Goal: Book appointment/travel/reservation

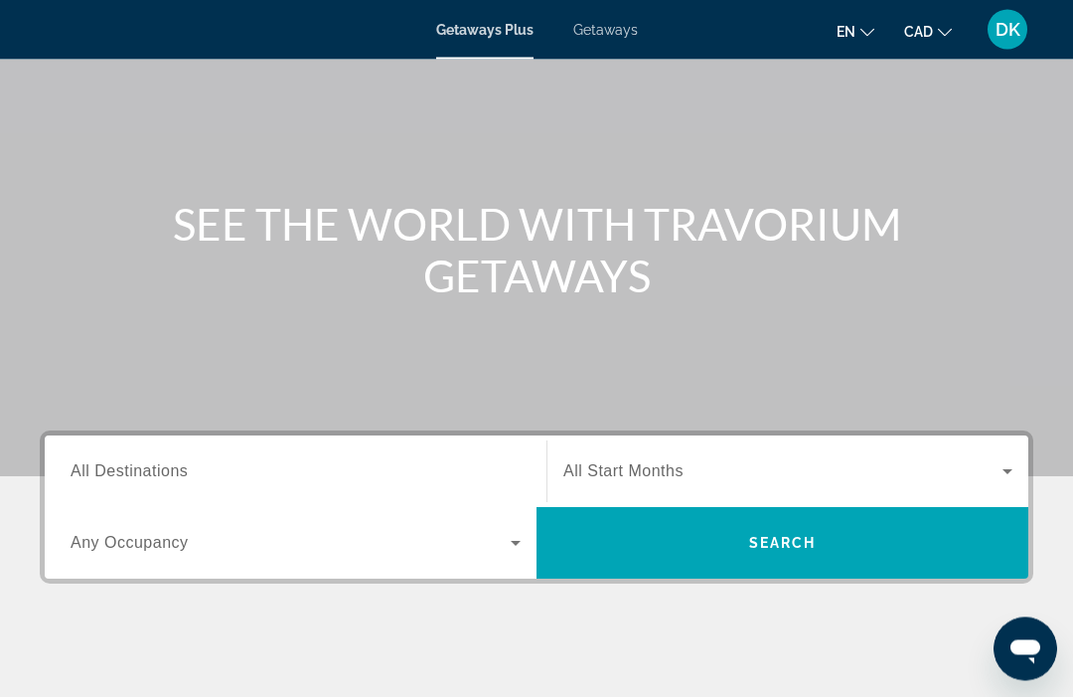
scroll to position [209, 0]
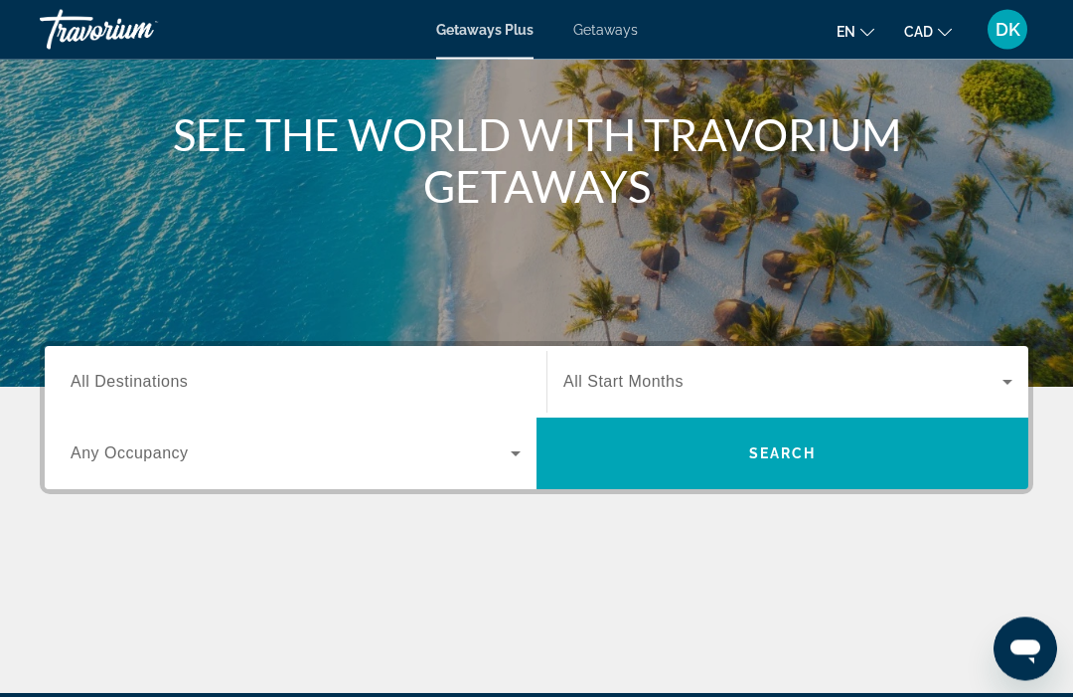
click at [150, 380] on span "All Destinations" at bounding box center [129, 382] width 117 height 17
click at [150, 380] on input "Destination All Destinations" at bounding box center [296, 384] width 450 height 24
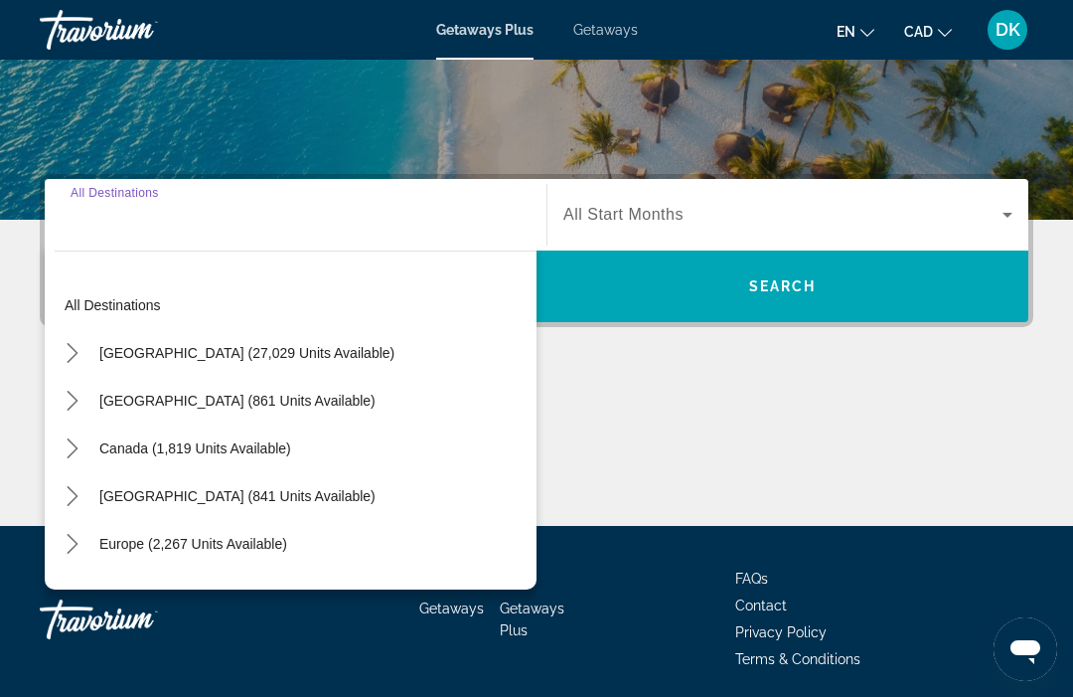
scroll to position [383, 0]
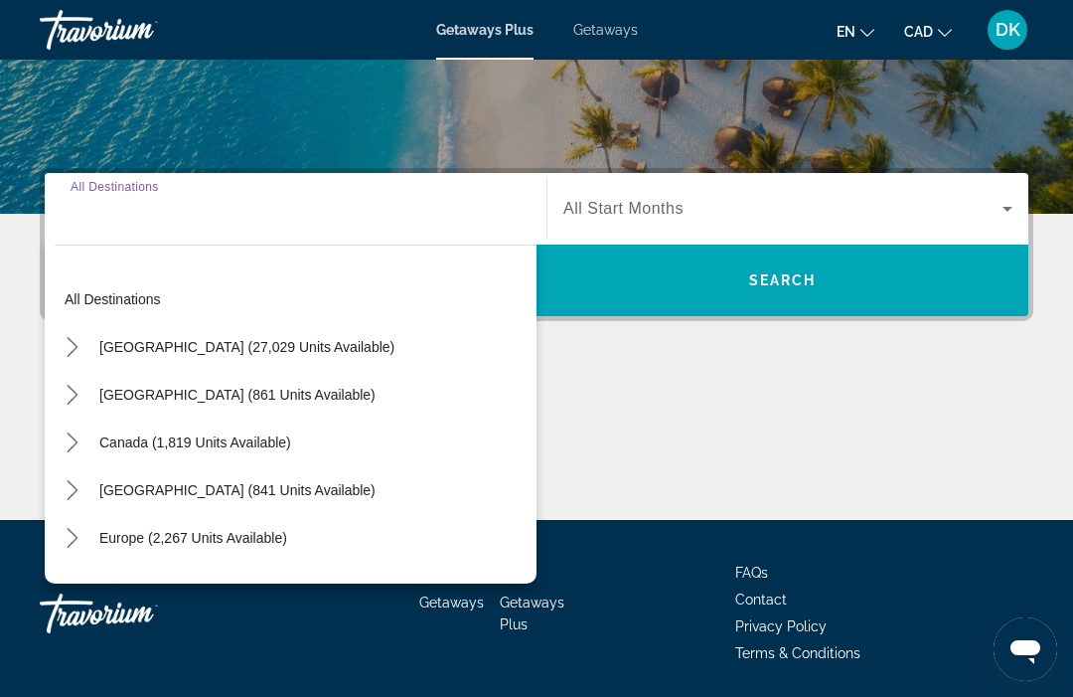
click at [71, 550] on mat-icon "Toggle Europe (2,267 units available) submenu" at bounding box center [72, 538] width 35 height 35
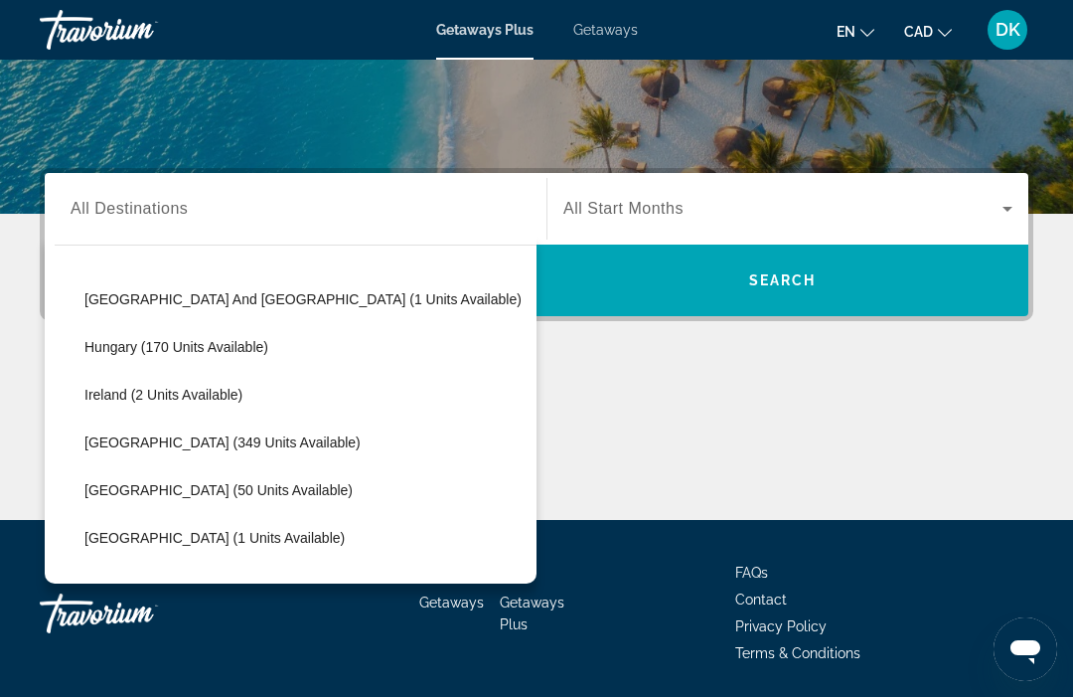
scroll to position [579, 0]
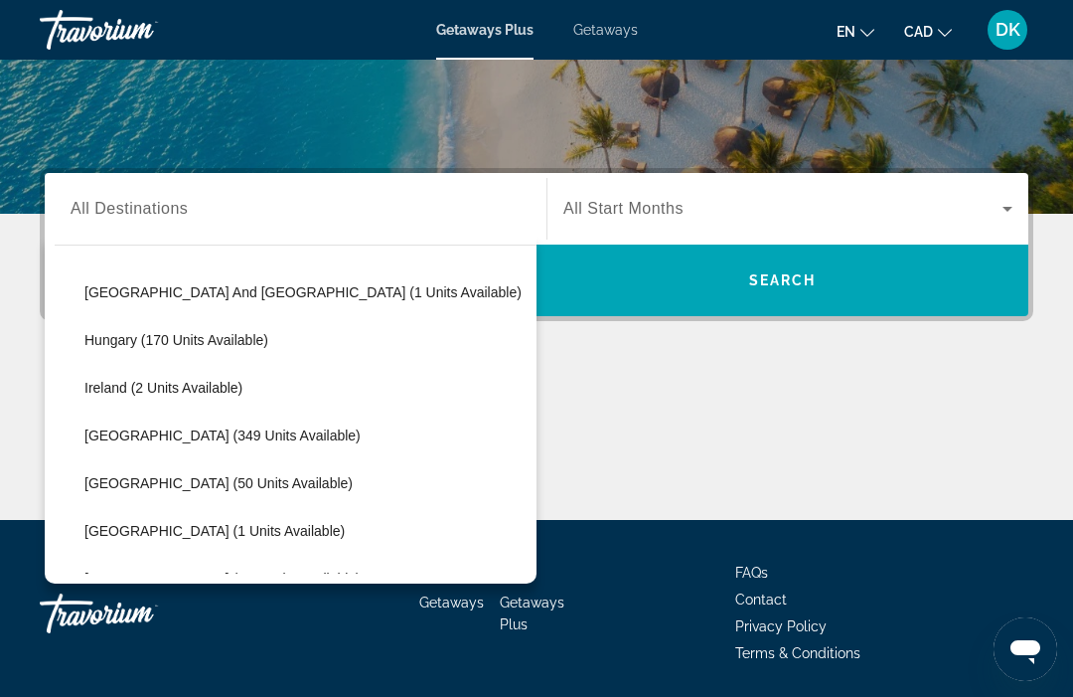
click at [164, 484] on span "[GEOGRAPHIC_DATA] (50 units available)" at bounding box center [218, 483] width 268 height 16
type input "**********"
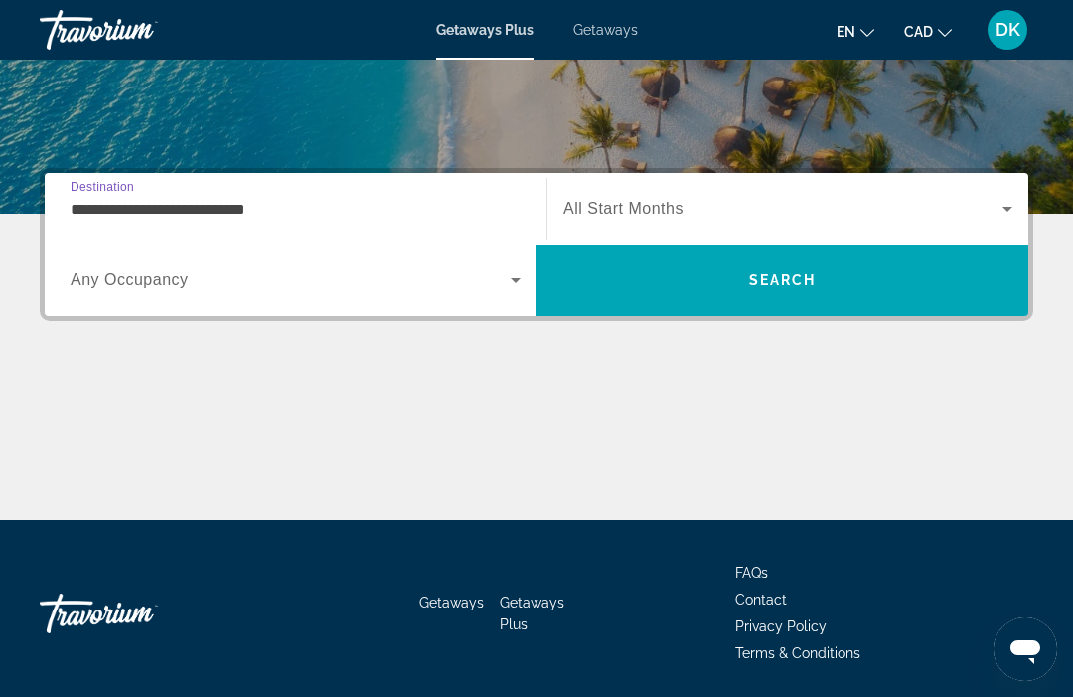
click at [113, 285] on span "Any Occupancy" at bounding box center [130, 279] width 118 height 17
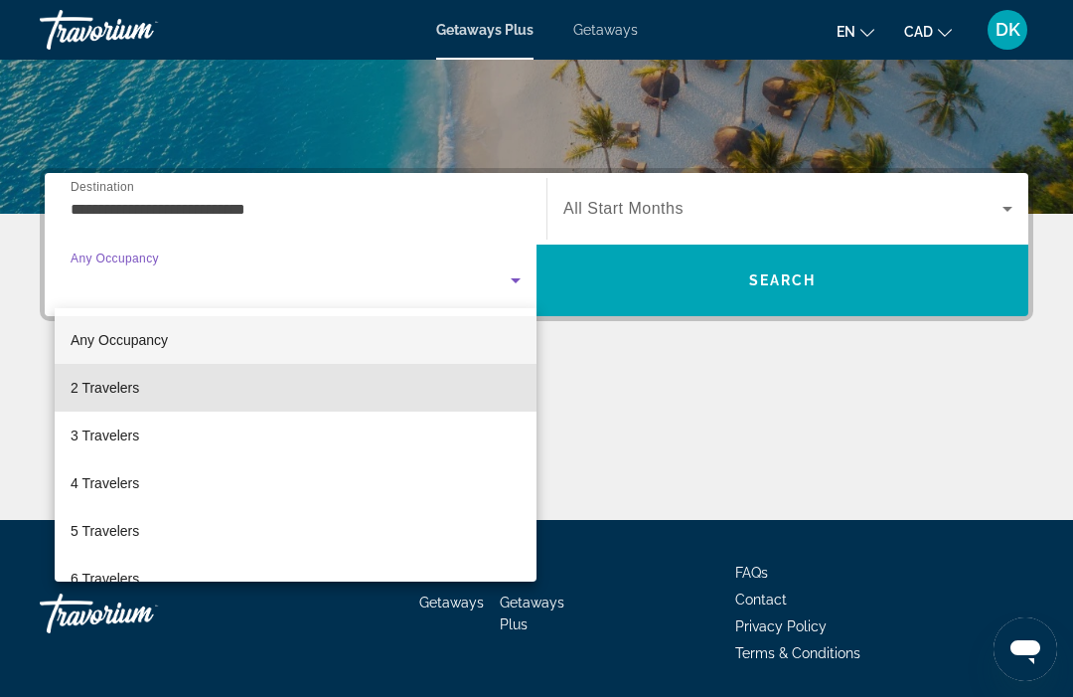
click at [86, 391] on span "2 Travelers" at bounding box center [105, 388] width 69 height 24
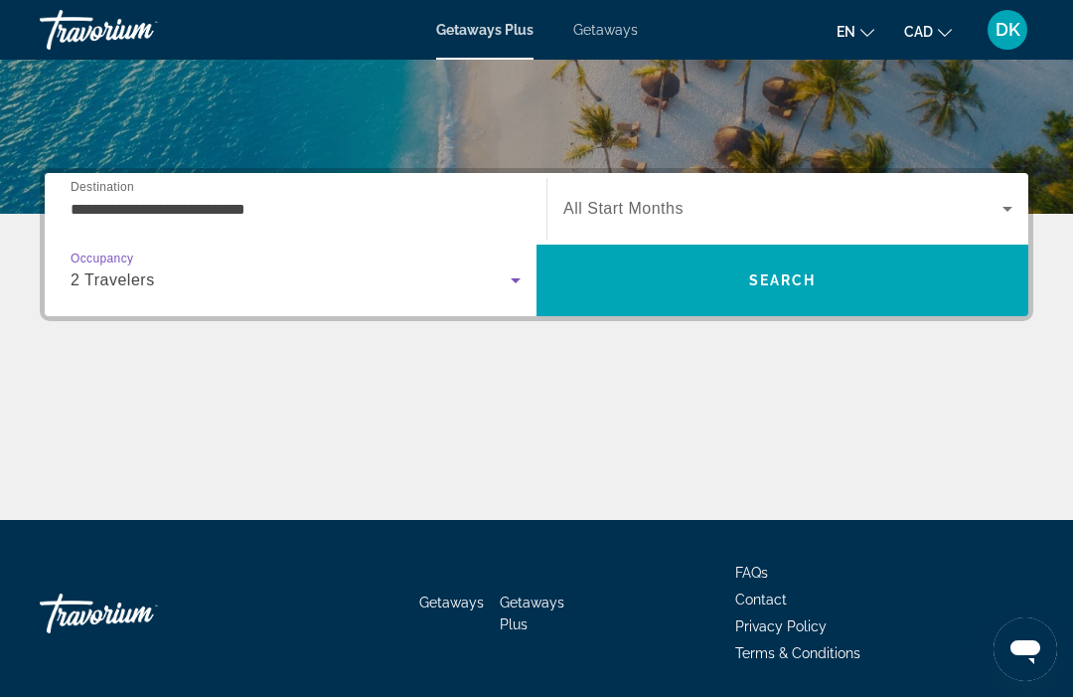
click at [1011, 209] on icon "Search widget" at bounding box center [1008, 209] width 10 height 5
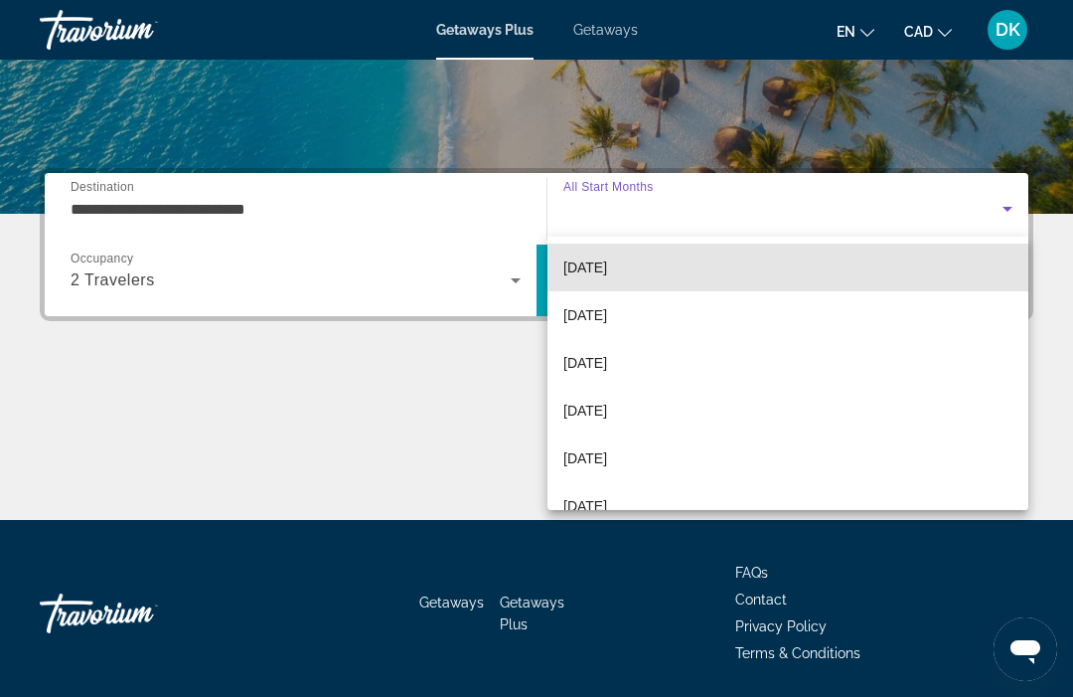
scroll to position [290, 0]
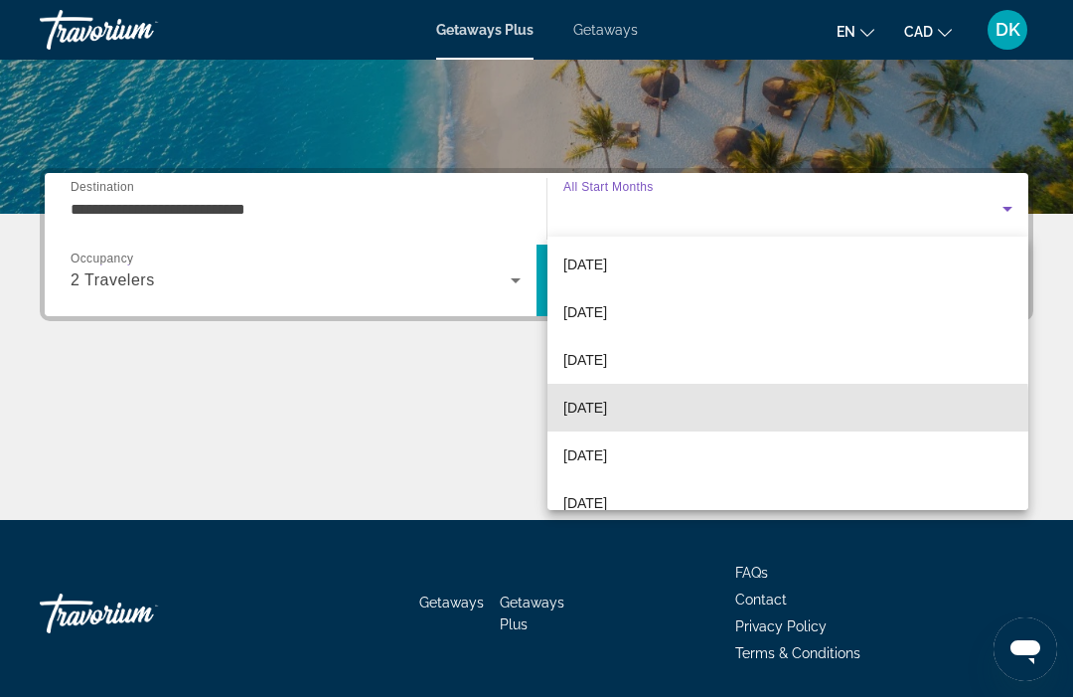
click at [607, 417] on span "[DATE]" at bounding box center [586, 408] width 44 height 24
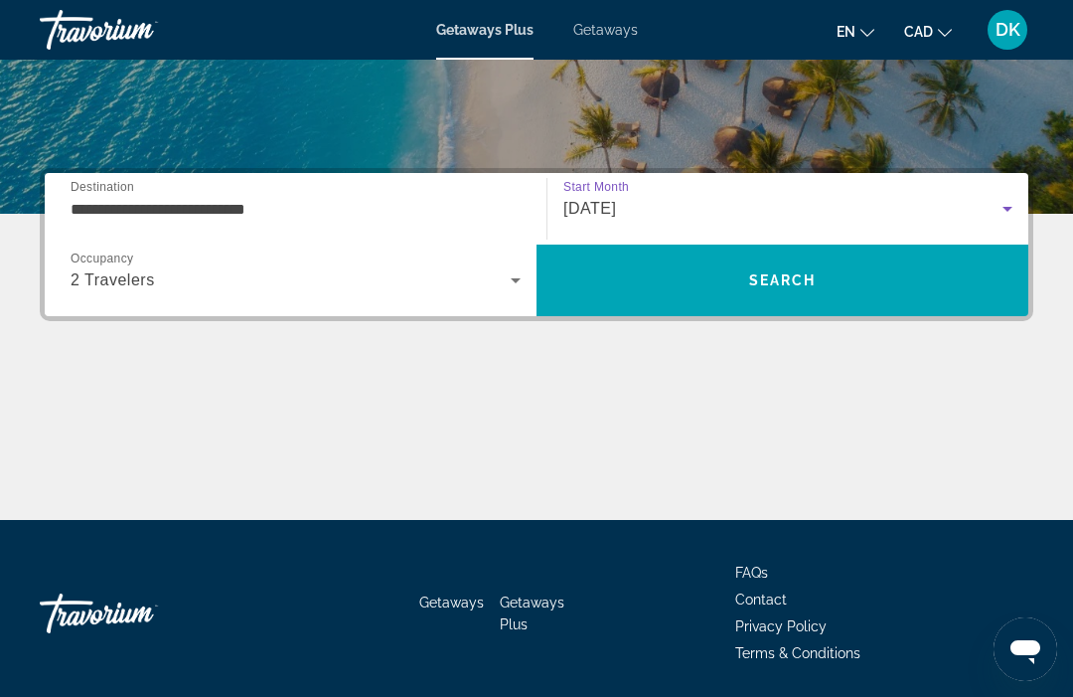
click at [909, 289] on span "Search" at bounding box center [783, 280] width 492 height 48
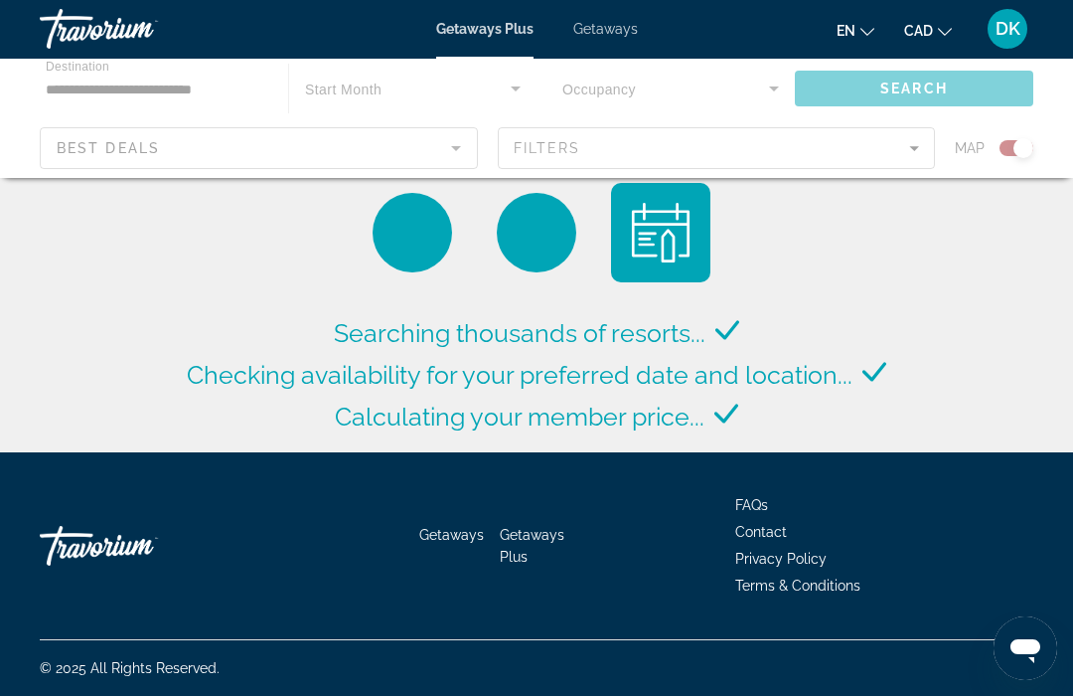
scroll to position [1, 0]
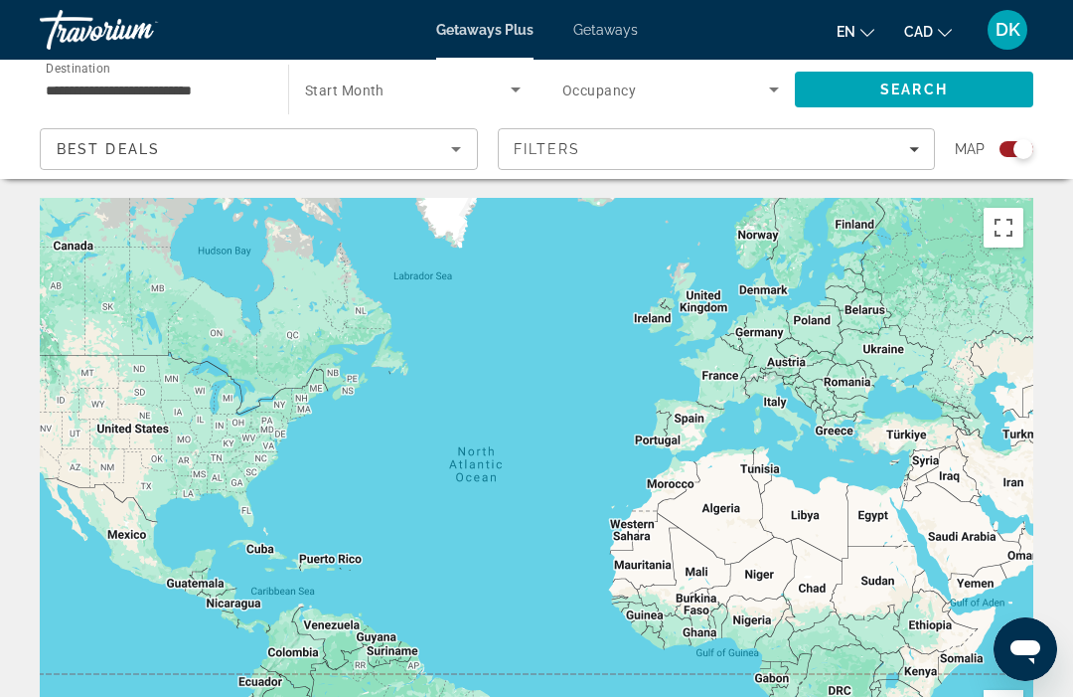
click at [629, 25] on span "Getaways" at bounding box center [606, 30] width 65 height 16
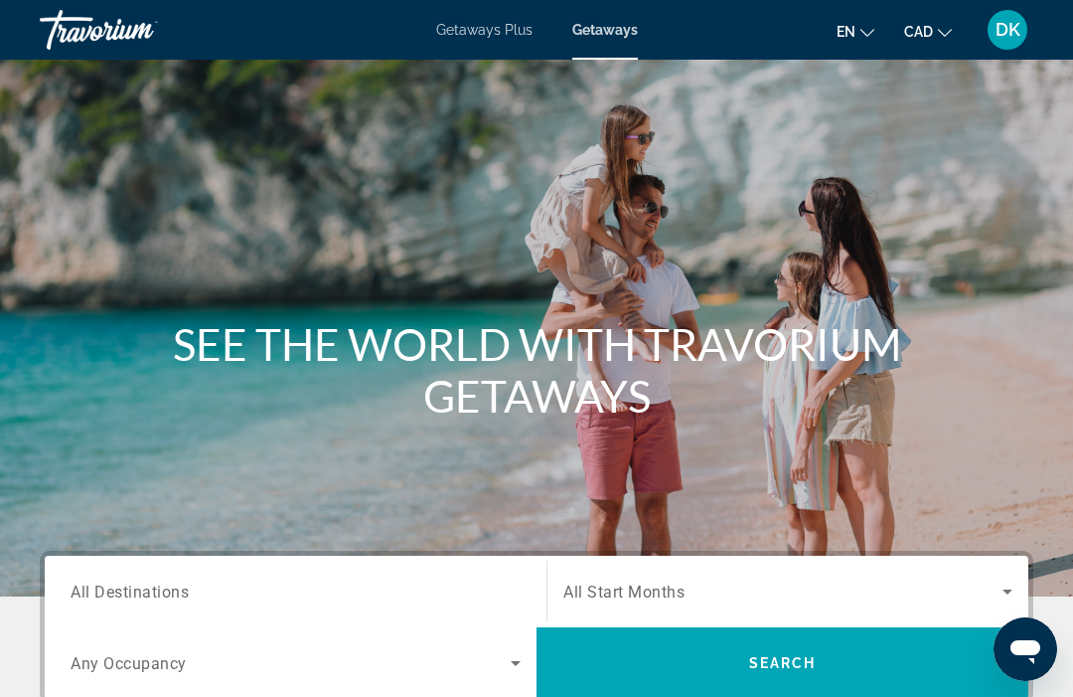
click at [172, 596] on span "All Destinations" at bounding box center [130, 590] width 118 height 19
click at [172, 596] on input "Destination All Destinations" at bounding box center [296, 592] width 450 height 24
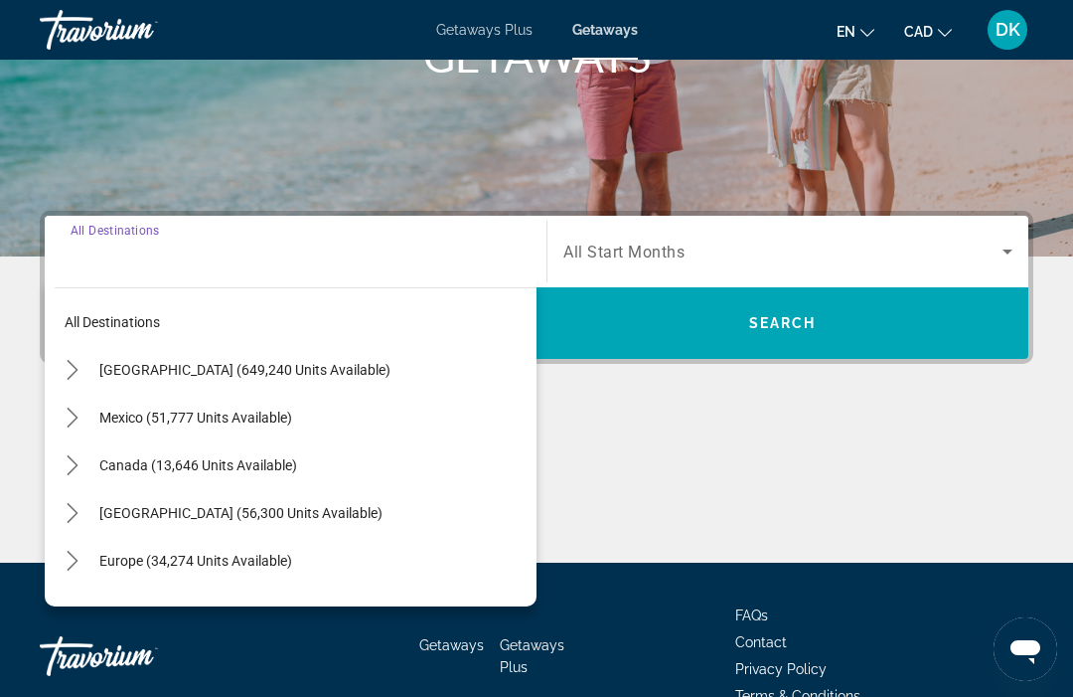
scroll to position [383, 0]
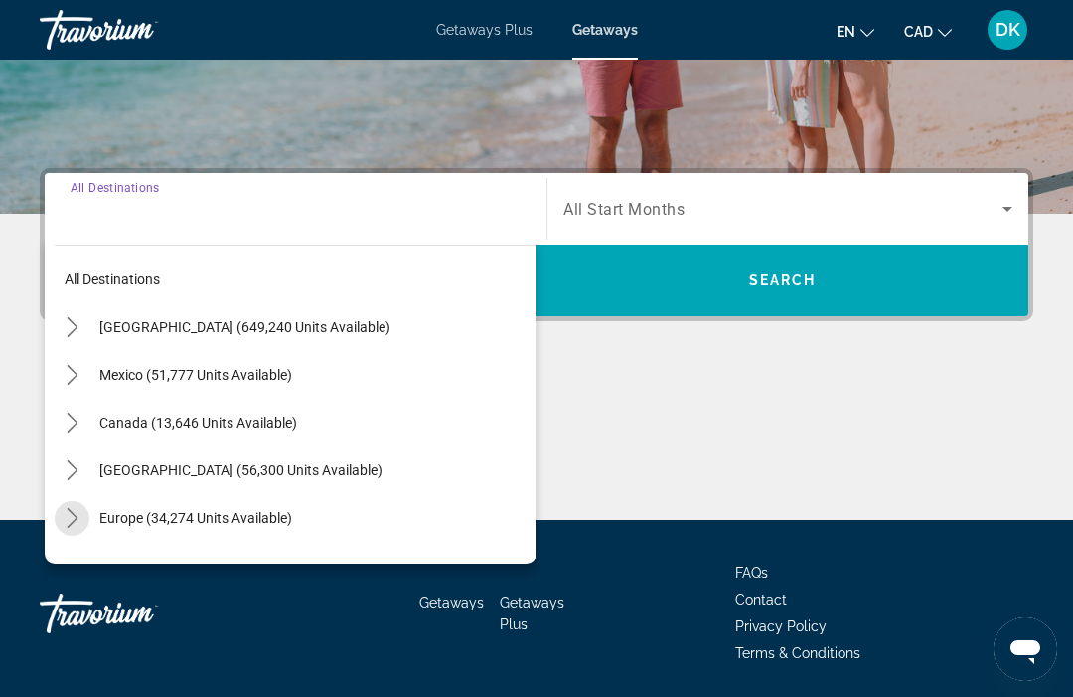
click at [79, 532] on mat-icon "Toggle Europe (34,274 units available) submenu" at bounding box center [72, 518] width 35 height 35
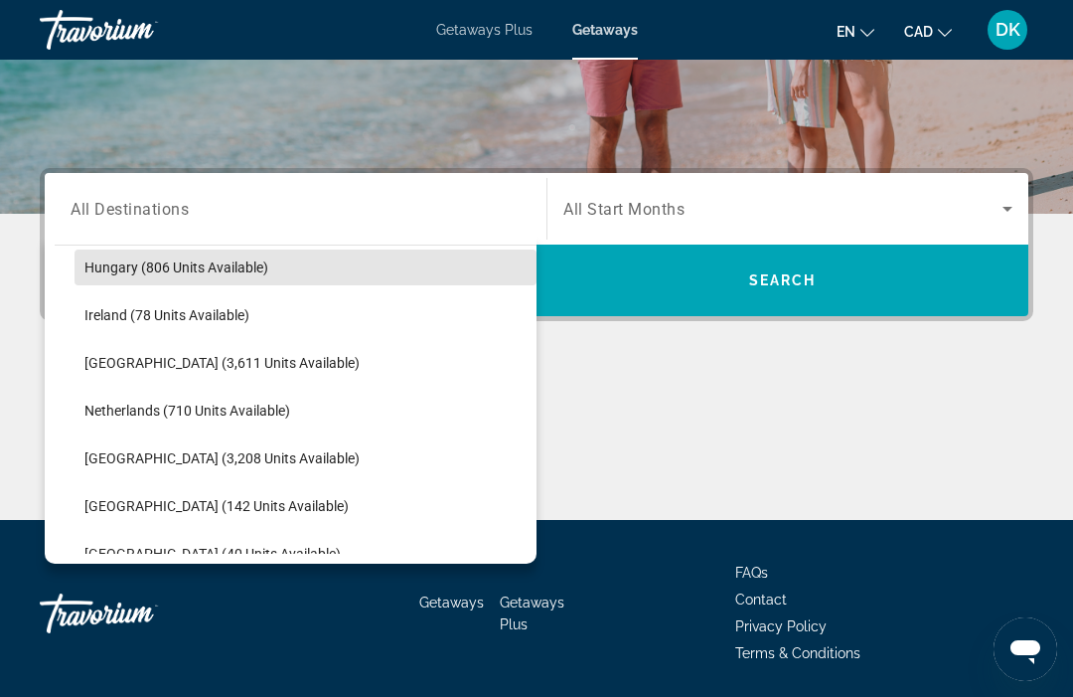
scroll to position [734, 0]
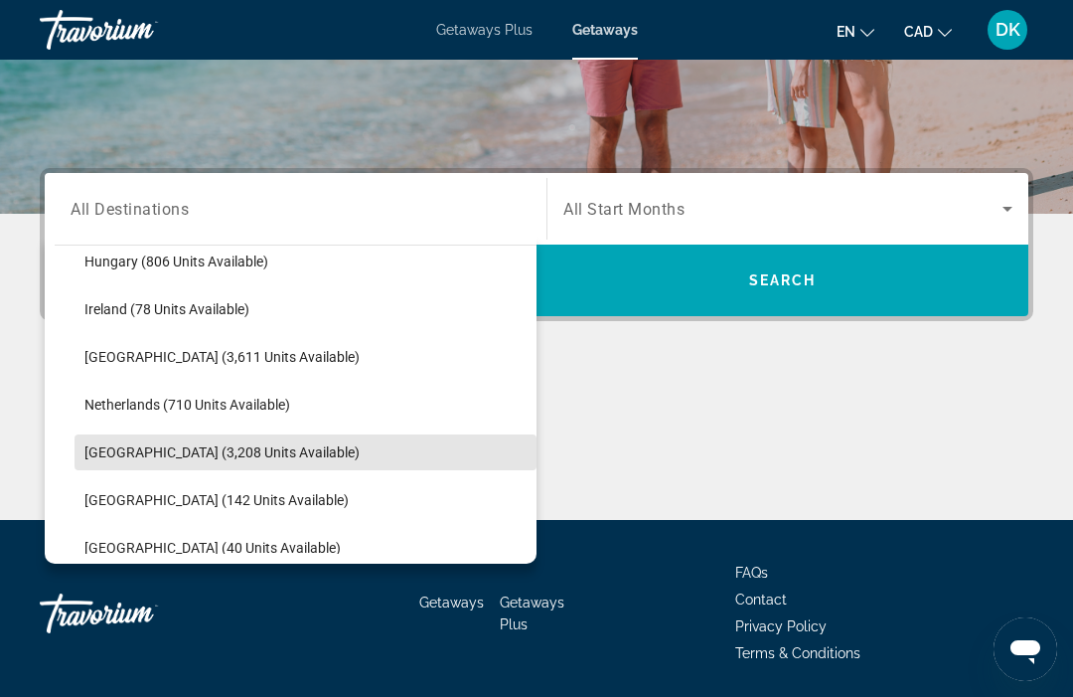
click at [281, 456] on span "Select destination: Portugal (3,208 units available)" at bounding box center [306, 452] width 462 height 48
type input "**********"
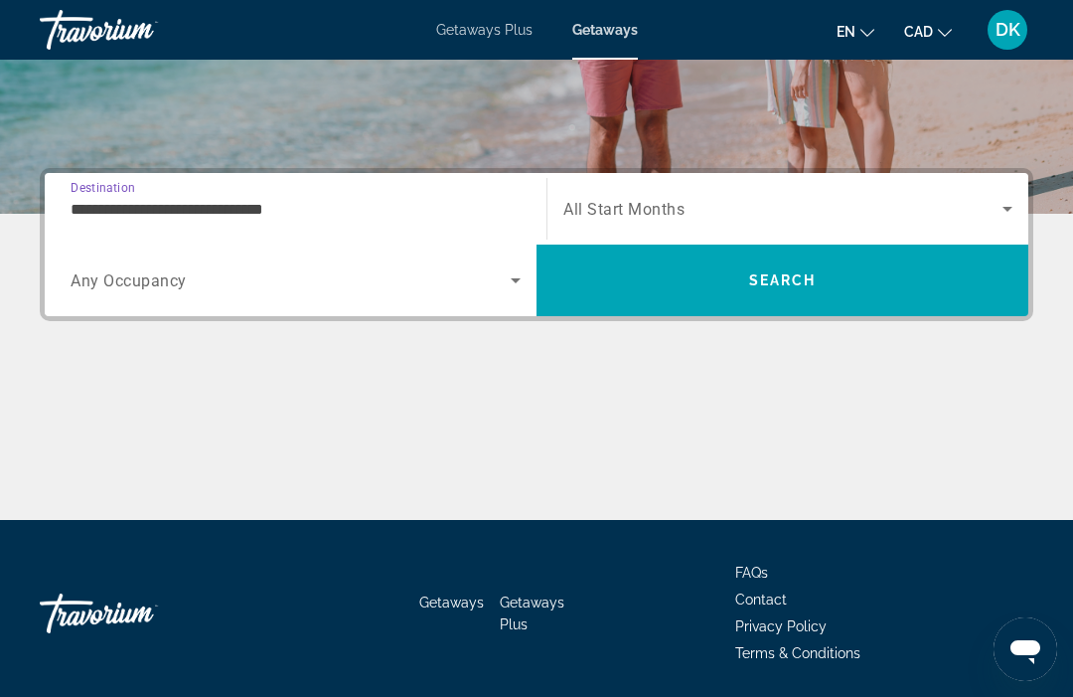
click at [172, 282] on span "Any Occupancy" at bounding box center [129, 280] width 116 height 19
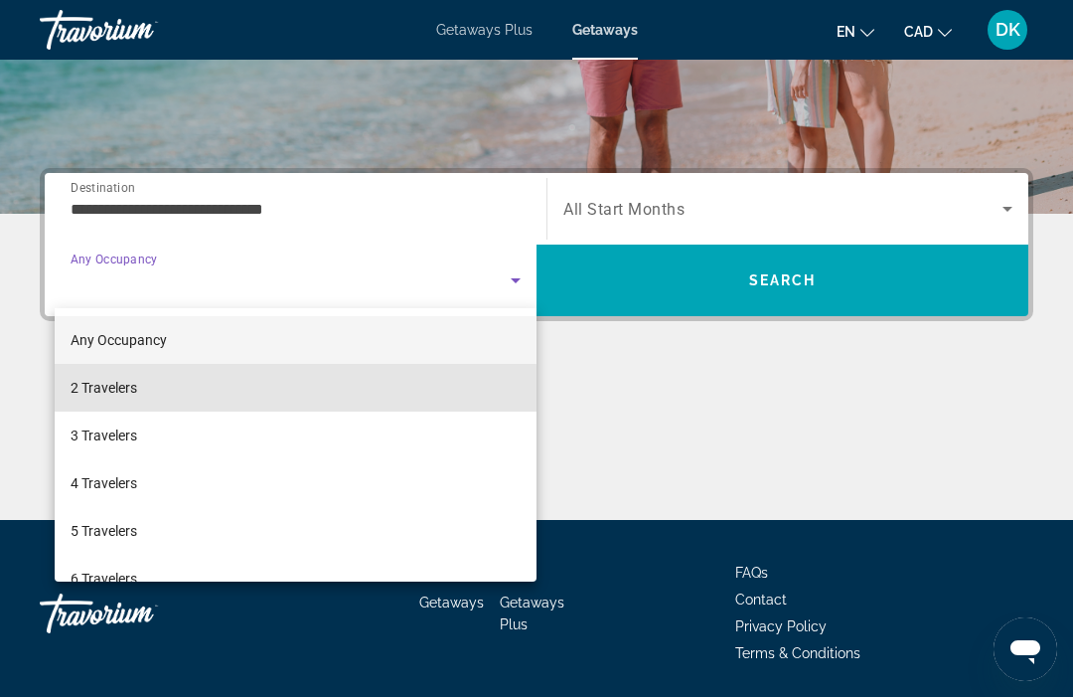
click at [125, 394] on span "2 Travelers" at bounding box center [104, 388] width 67 height 24
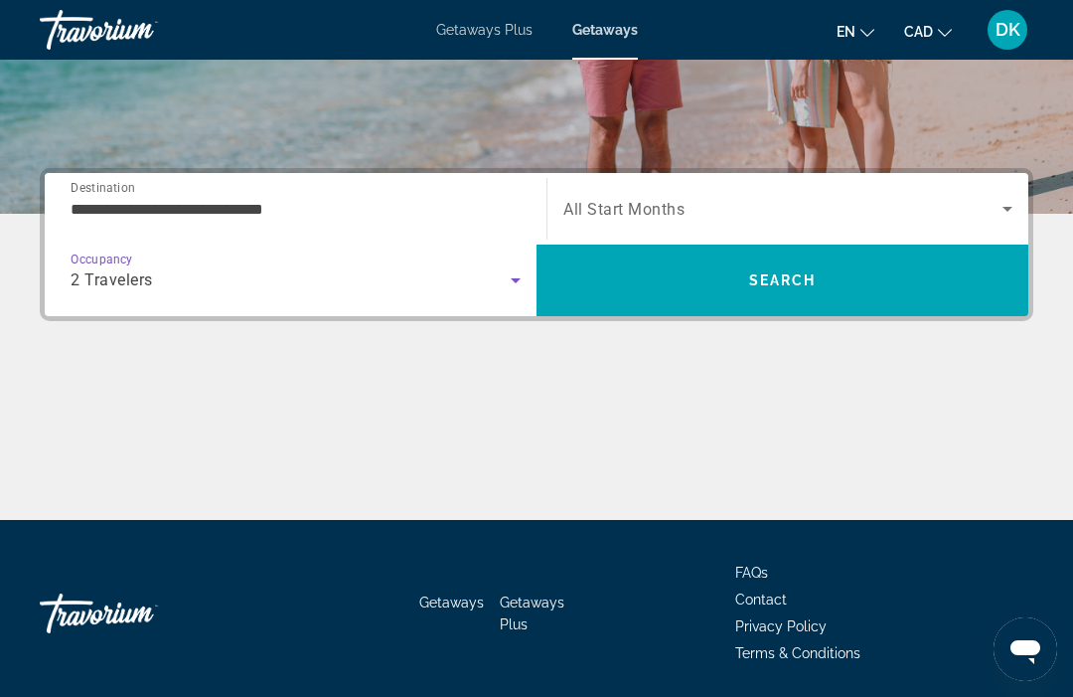
click at [665, 198] on span "Search widget" at bounding box center [783, 209] width 439 height 24
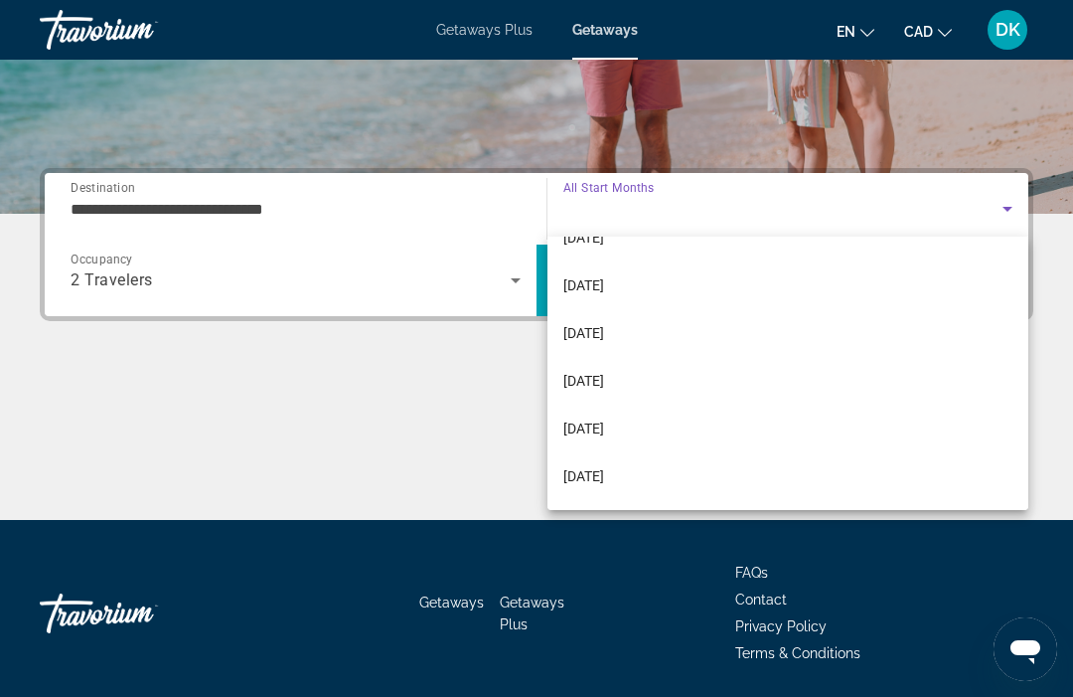
scroll to position [225, 0]
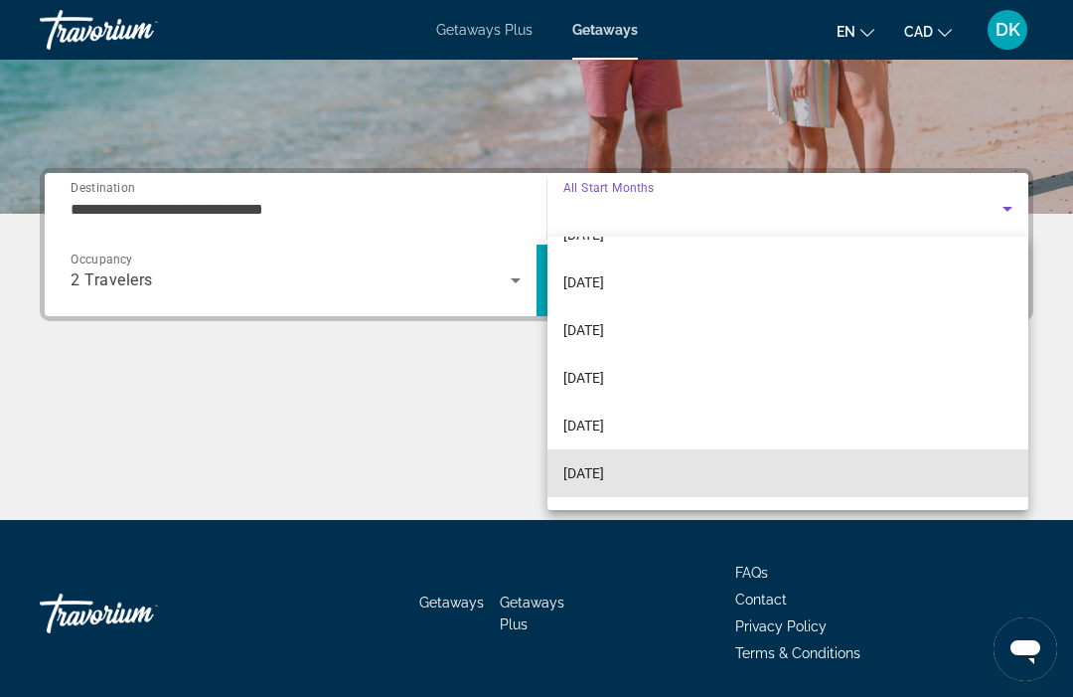
click at [604, 475] on span "[DATE]" at bounding box center [584, 473] width 41 height 24
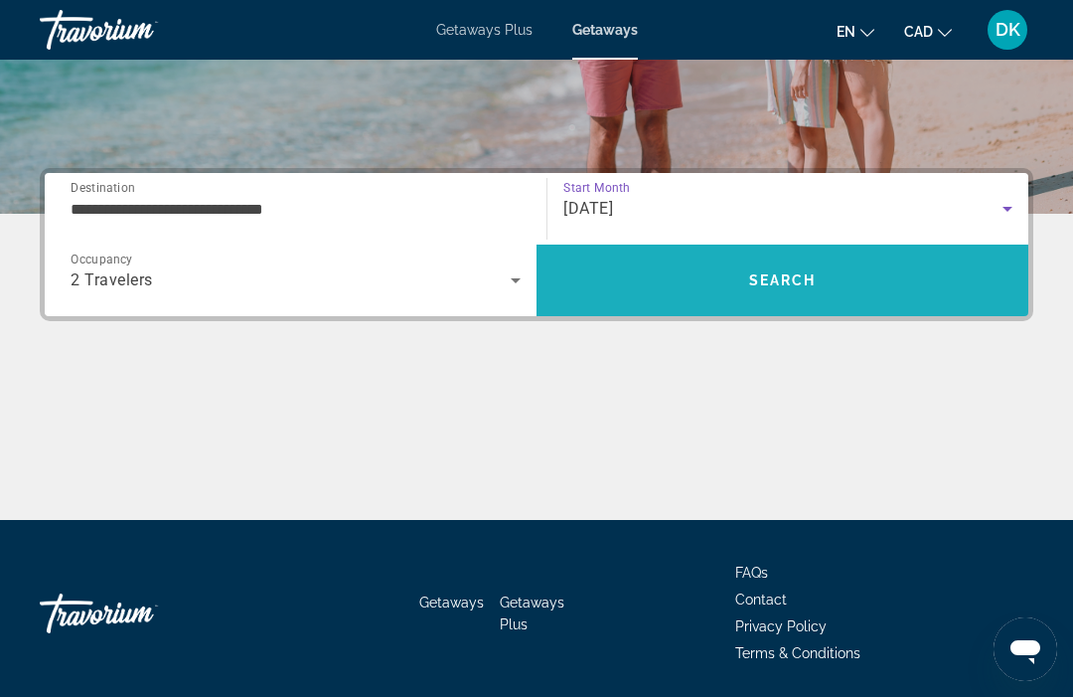
click at [817, 286] on span "Search" at bounding box center [783, 280] width 492 height 48
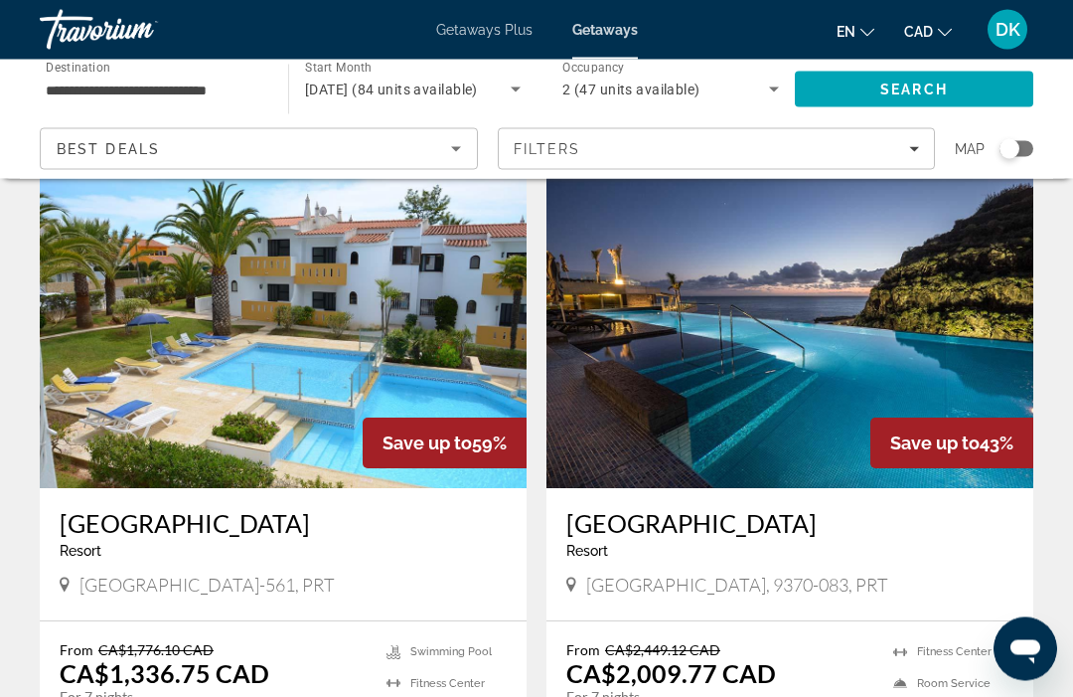
scroll to position [798, 0]
